Goal: Information Seeking & Learning: Learn about a topic

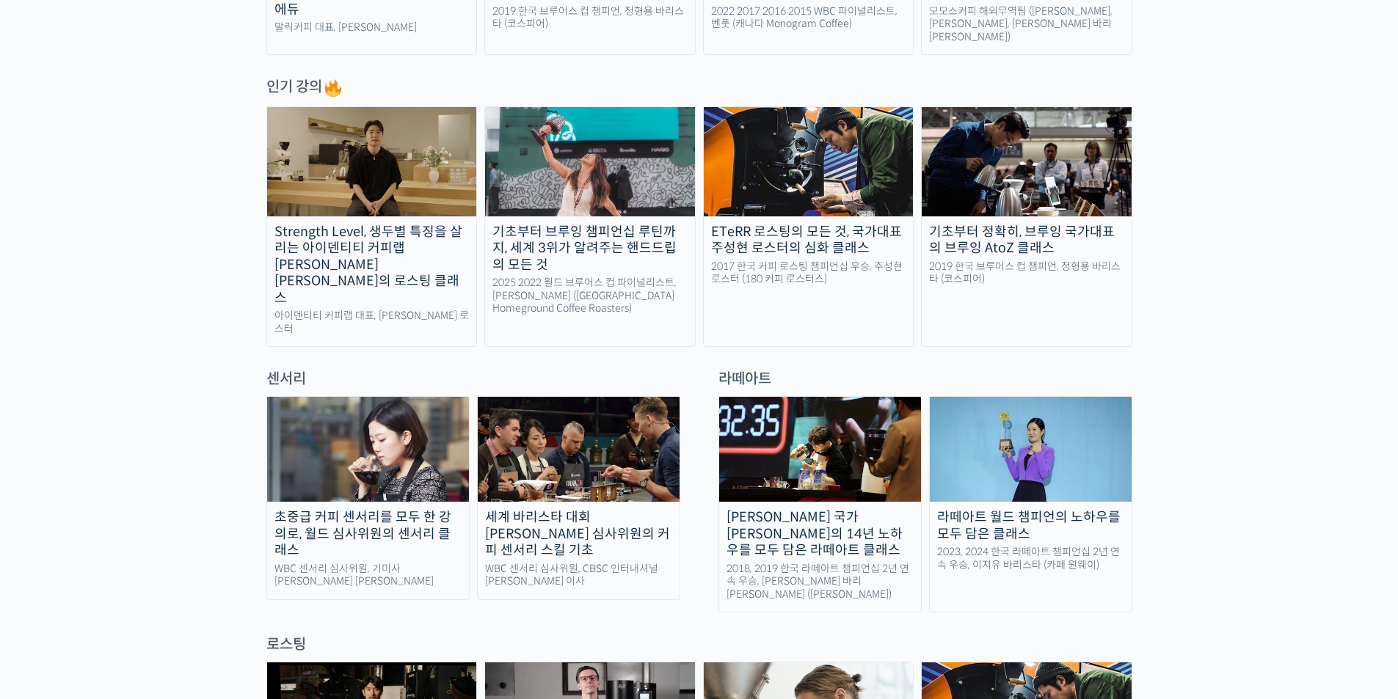
scroll to position [856, 0]
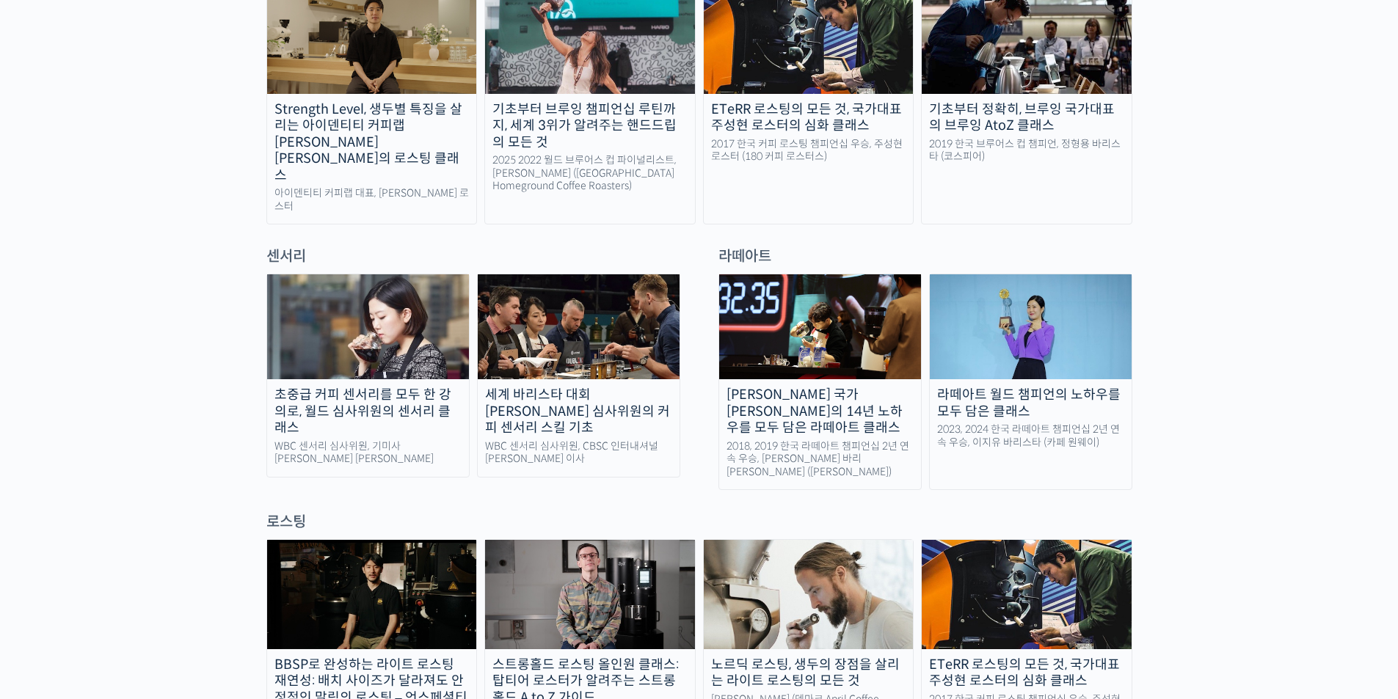
click at [391, 302] on img at bounding box center [368, 326] width 202 height 105
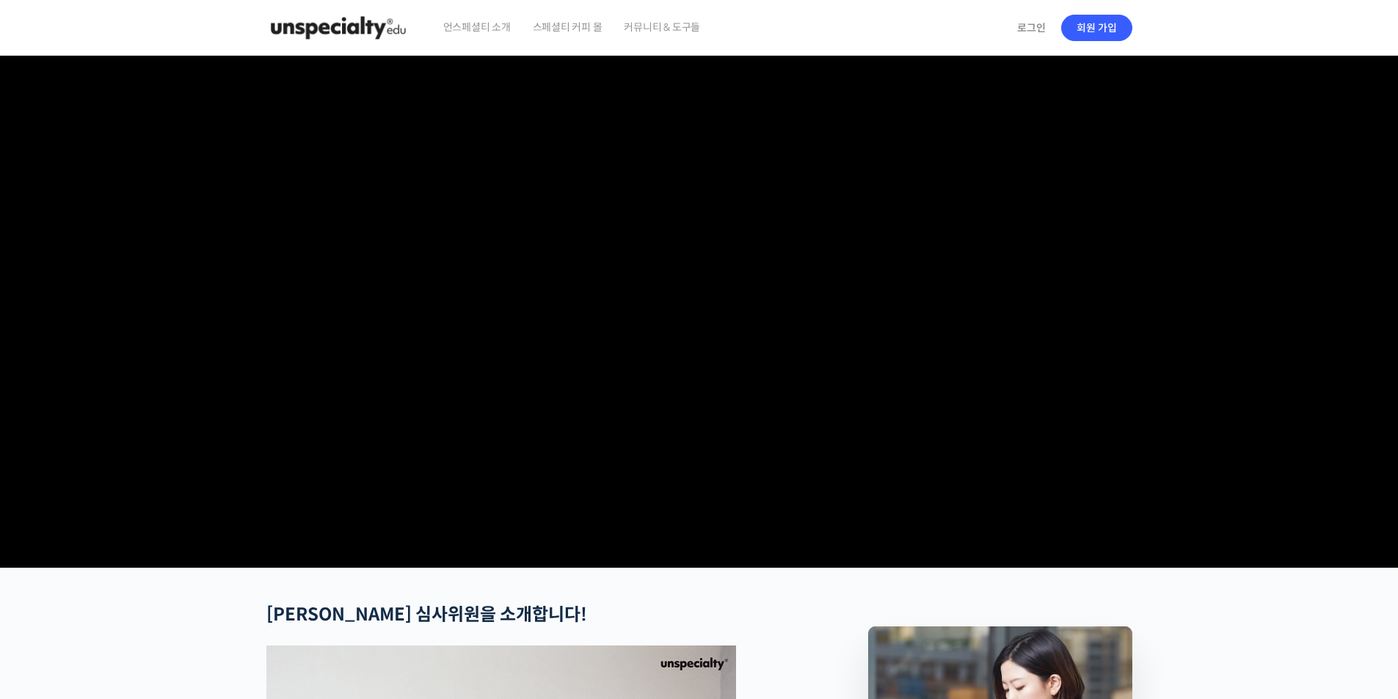
click at [384, 27] on img at bounding box center [338, 28] width 144 height 44
